Goal: Information Seeking & Learning: Learn about a topic

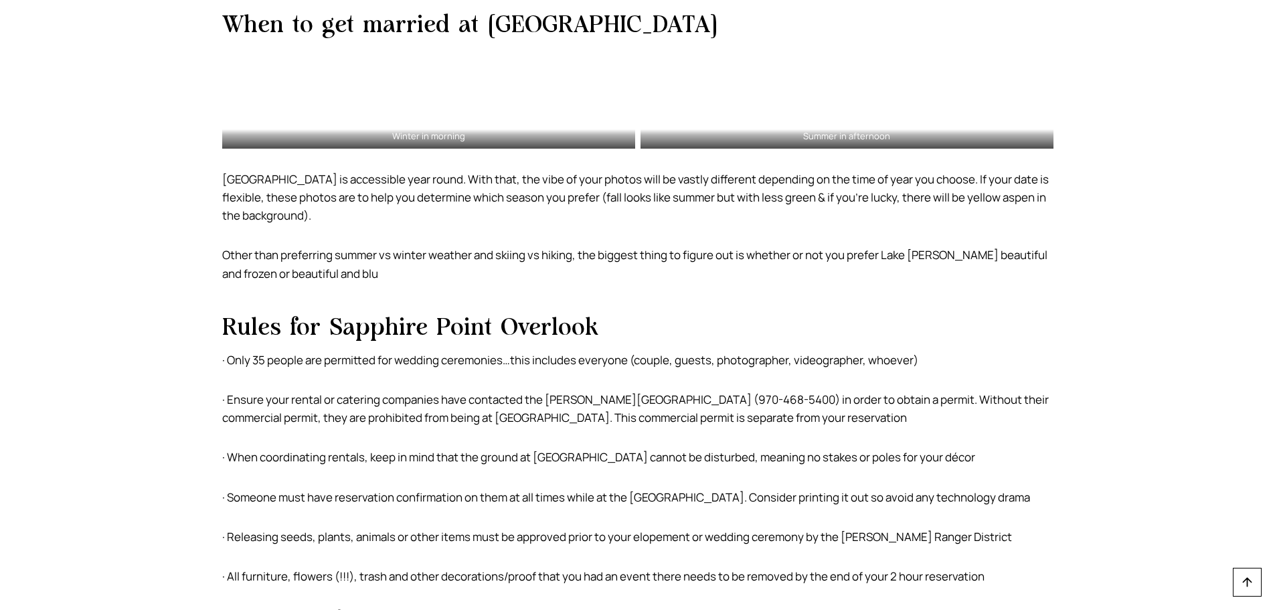
scroll to position [1820, 0]
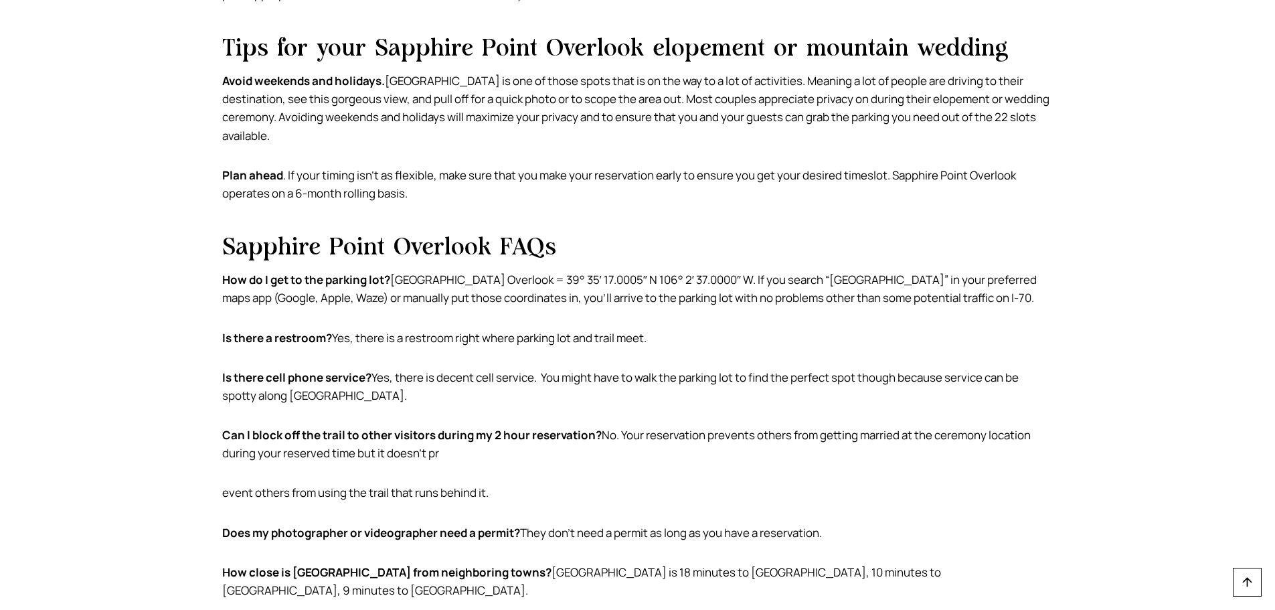
scroll to position [3094, 0]
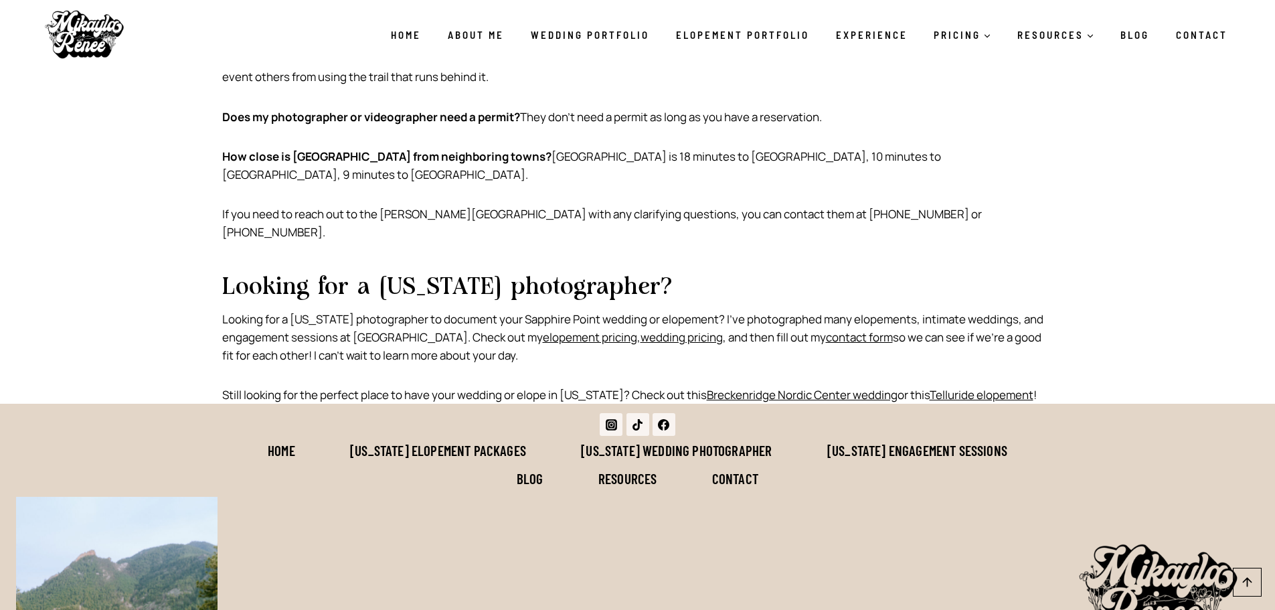
scroll to position [3513, 0]
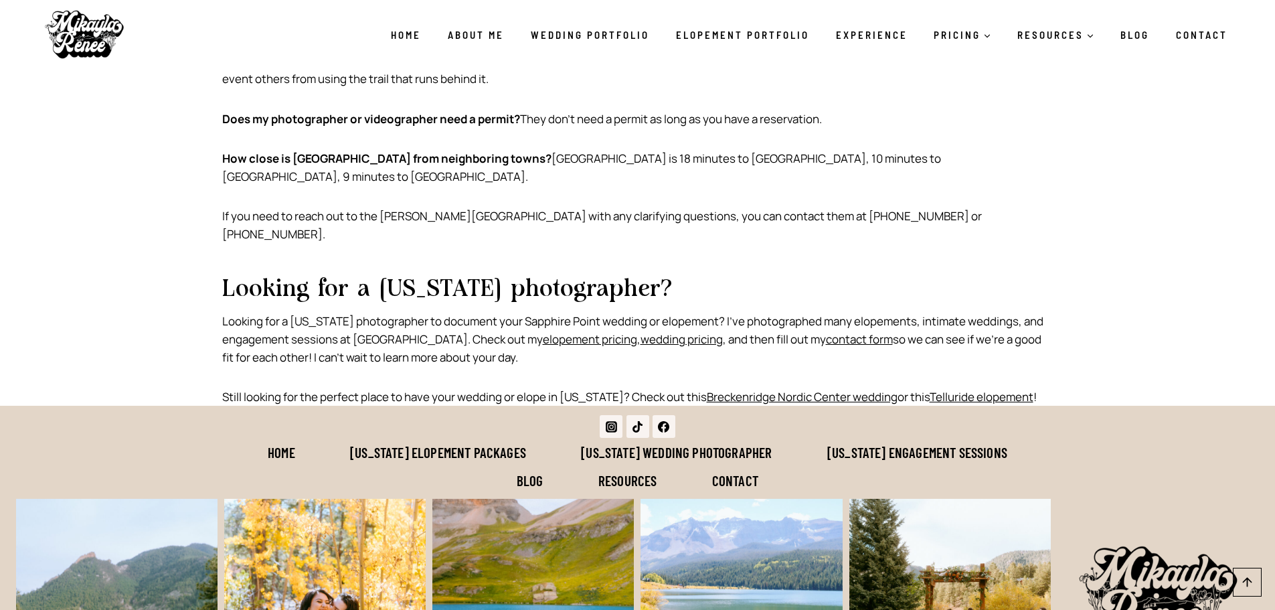
click at [754, 29] on link "Elopement Portfolio" at bounding box center [743, 35] width 160 height 28
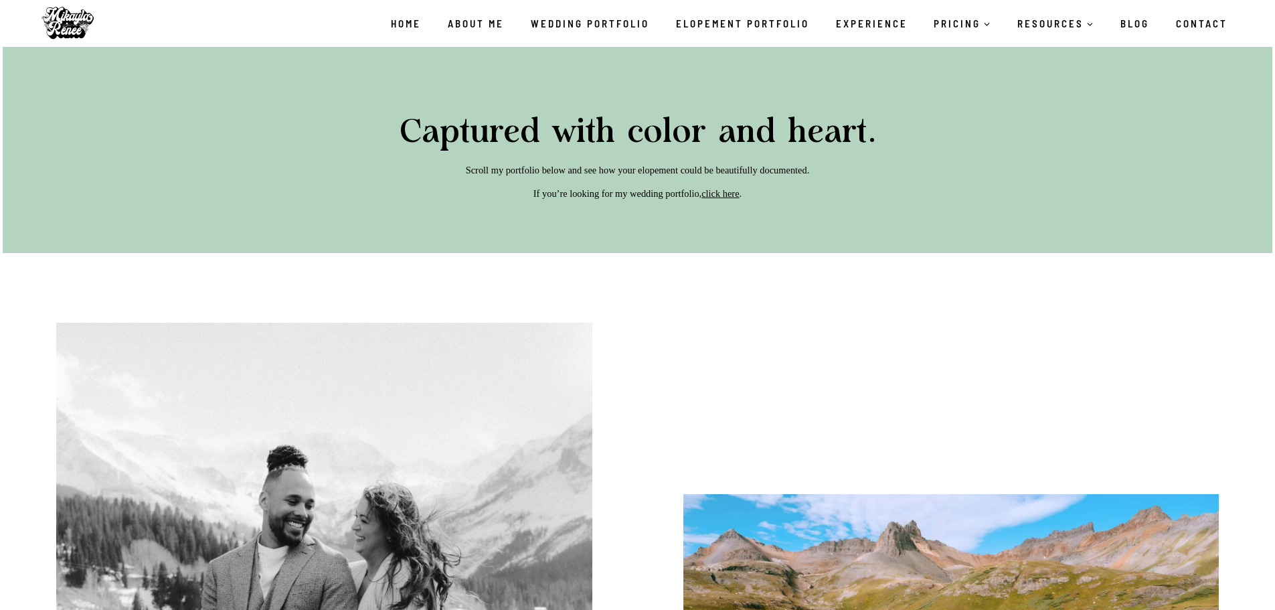
click at [970, 52] on link "Elopements" at bounding box center [994, 52] width 147 height 30
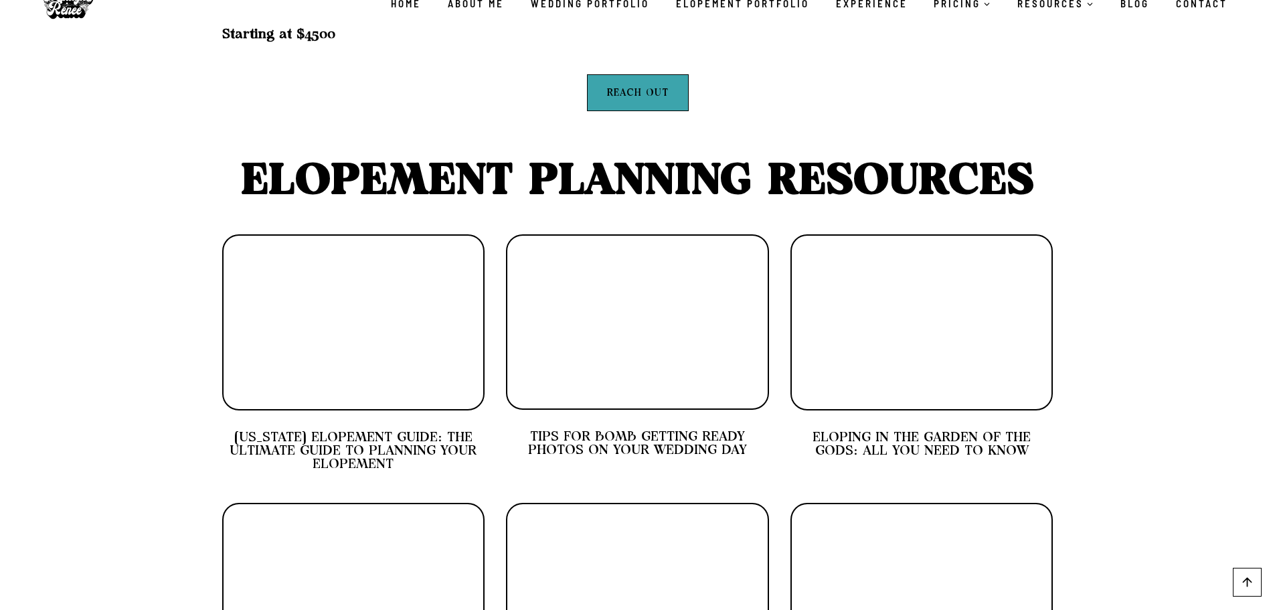
scroll to position [6050, 0]
